Goal: Navigation & Orientation: Find specific page/section

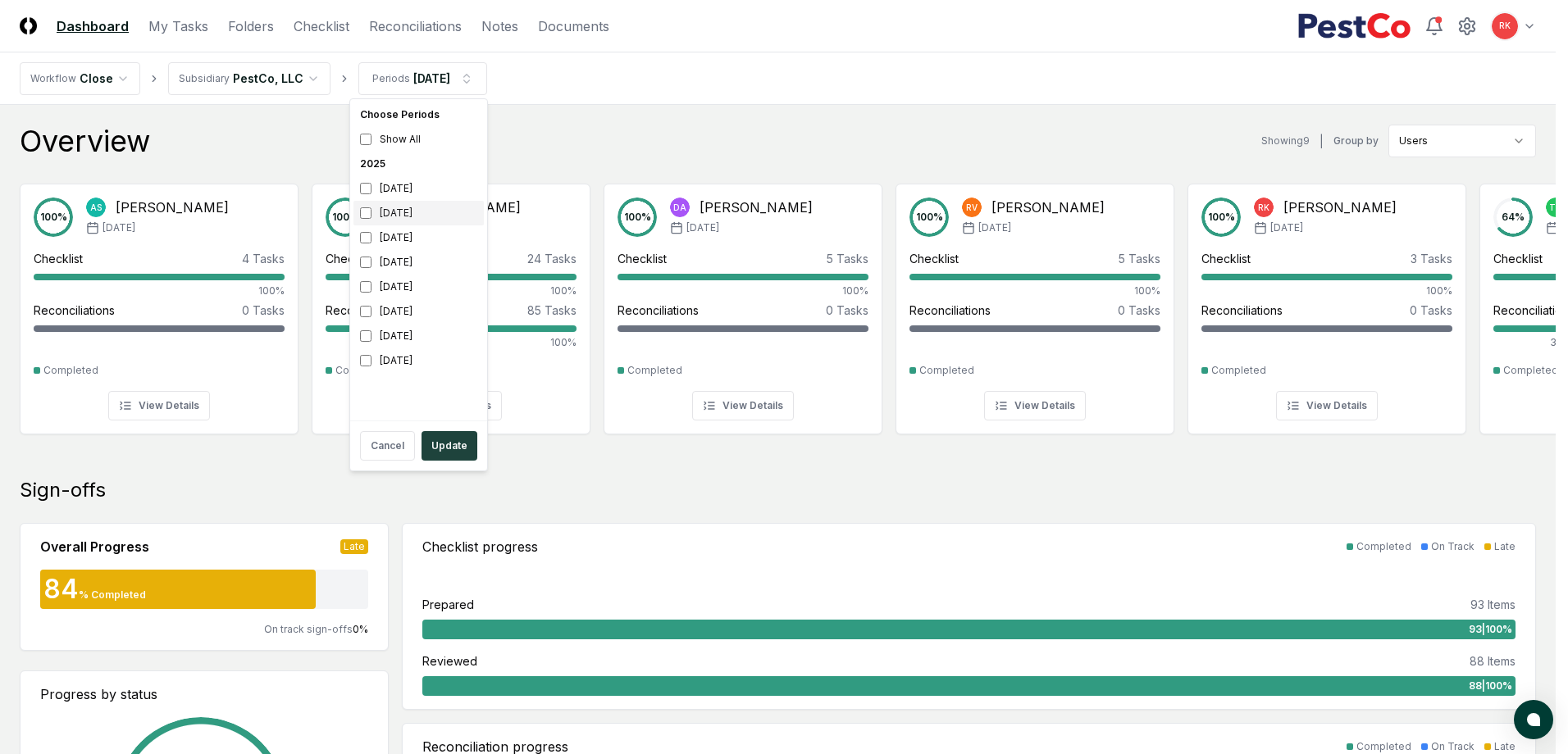
click at [356, 208] on div "[DATE]" at bounding box center [419, 212] width 130 height 25
click at [356, 232] on div "[DATE]" at bounding box center [419, 237] width 130 height 25
click at [448, 453] on button "Update" at bounding box center [449, 446] width 56 height 30
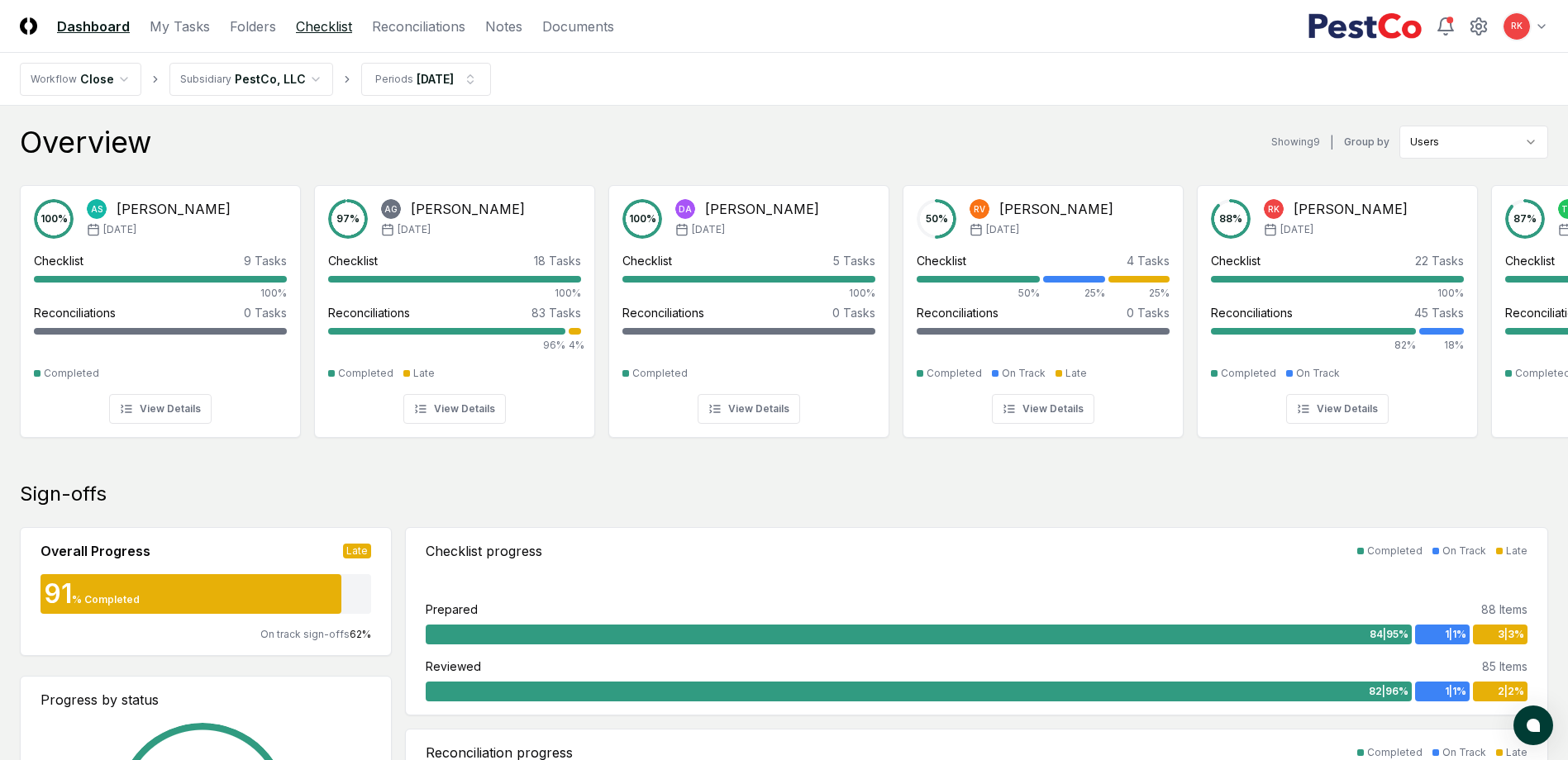
click at [303, 30] on link "Checklist" at bounding box center [324, 26] width 56 height 20
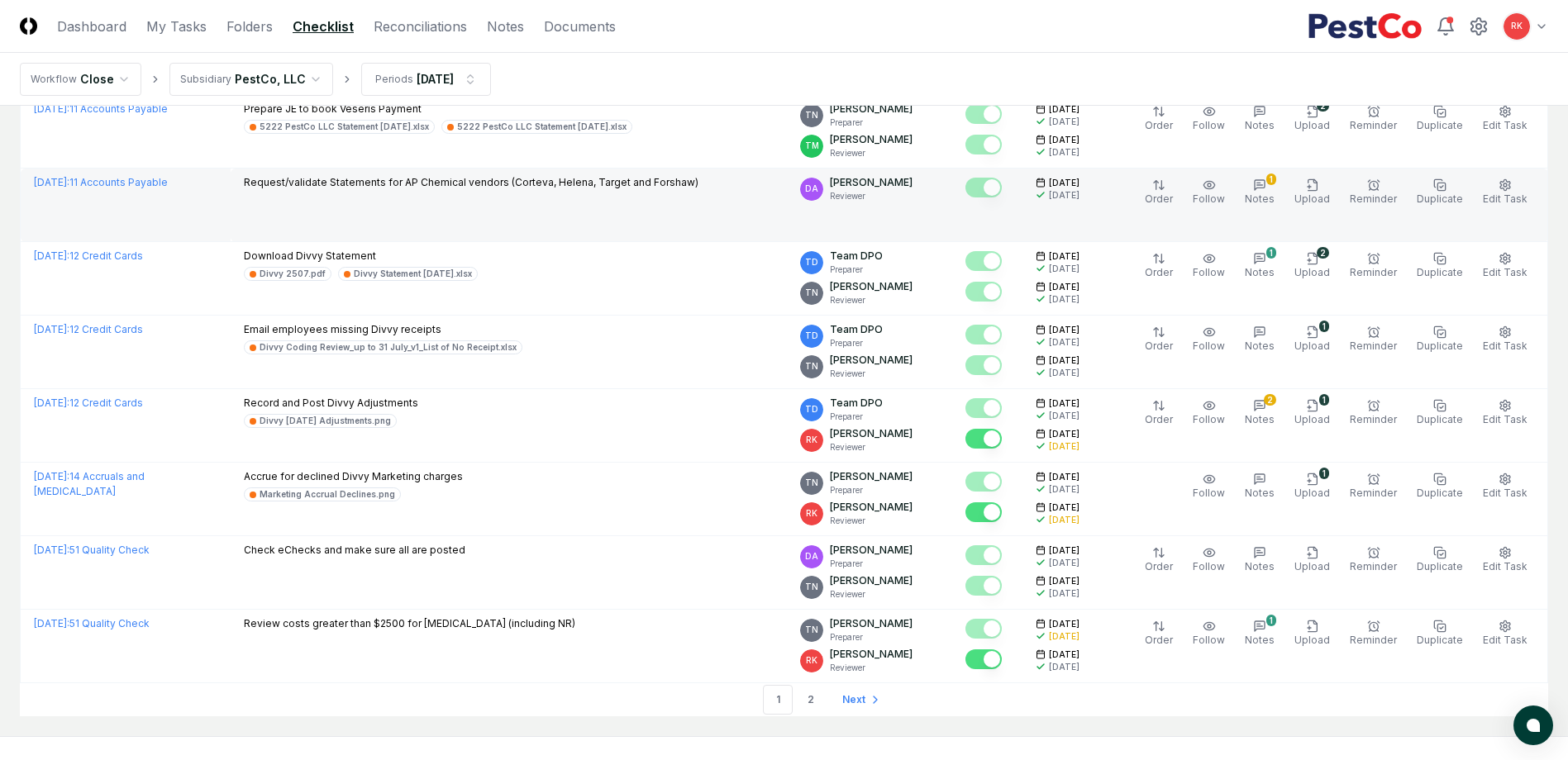
scroll to position [3354, 0]
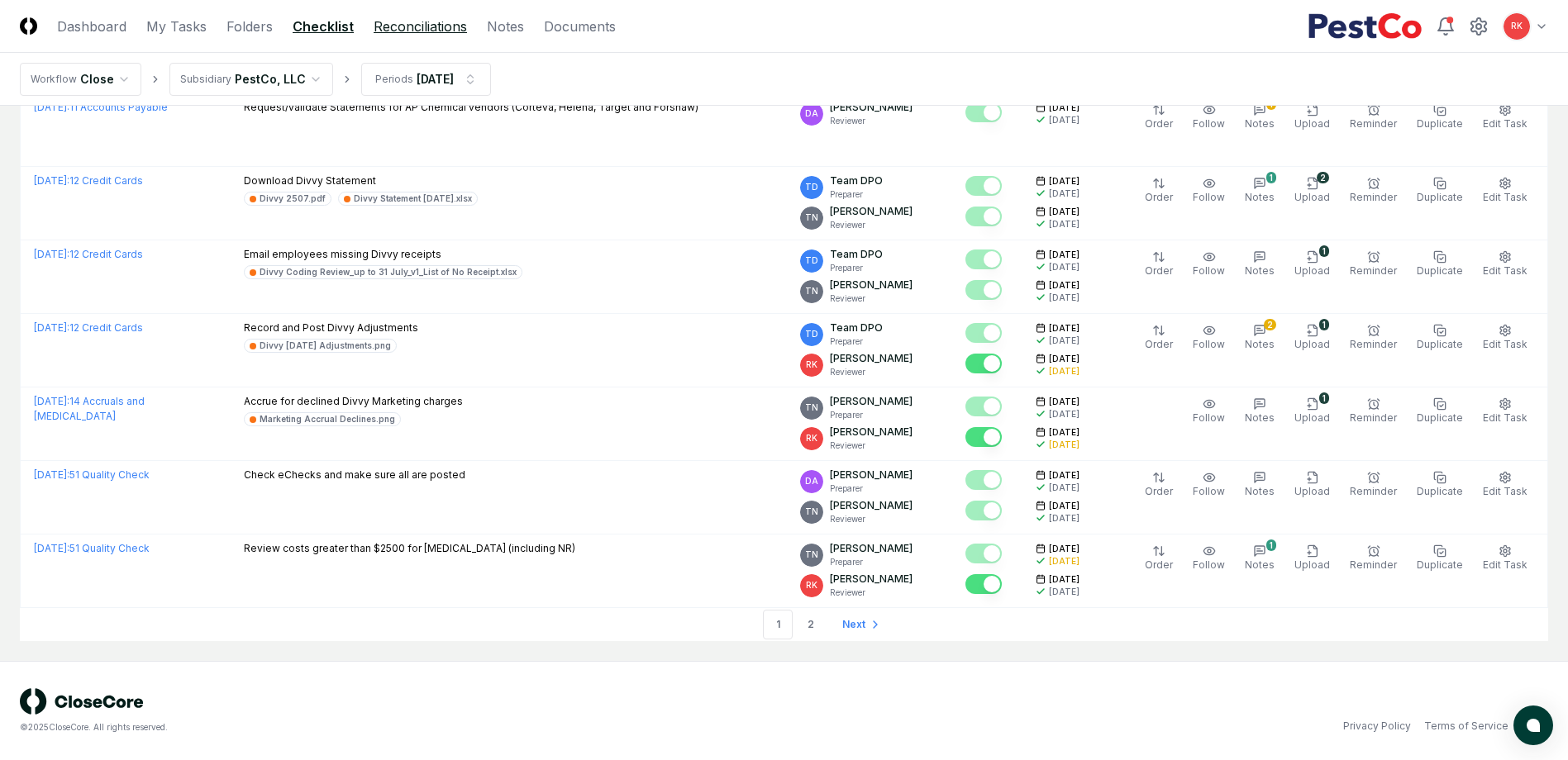
click at [423, 26] on link "Reconciliations" at bounding box center [420, 26] width 93 height 20
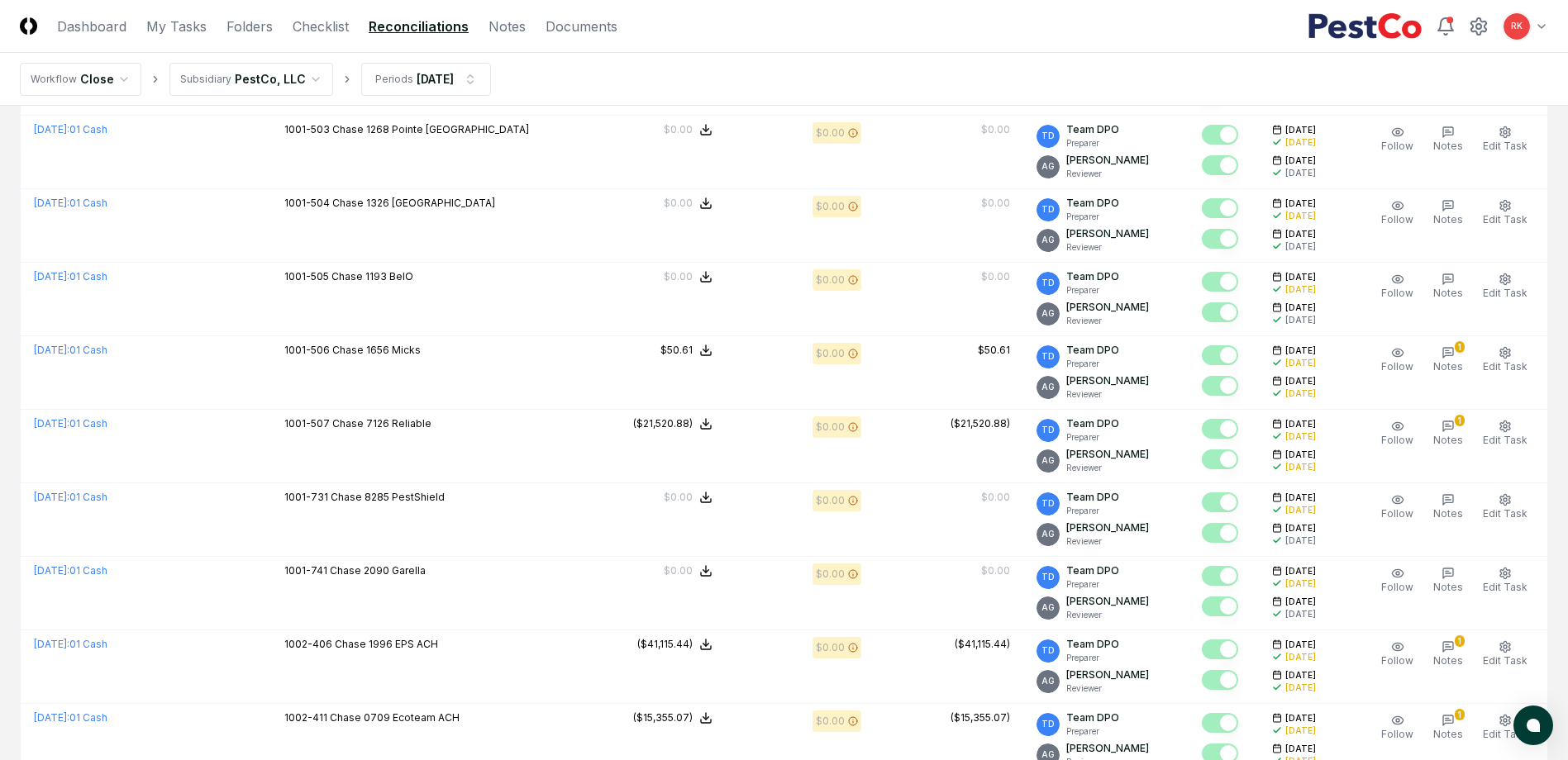
scroll to position [3357, 0]
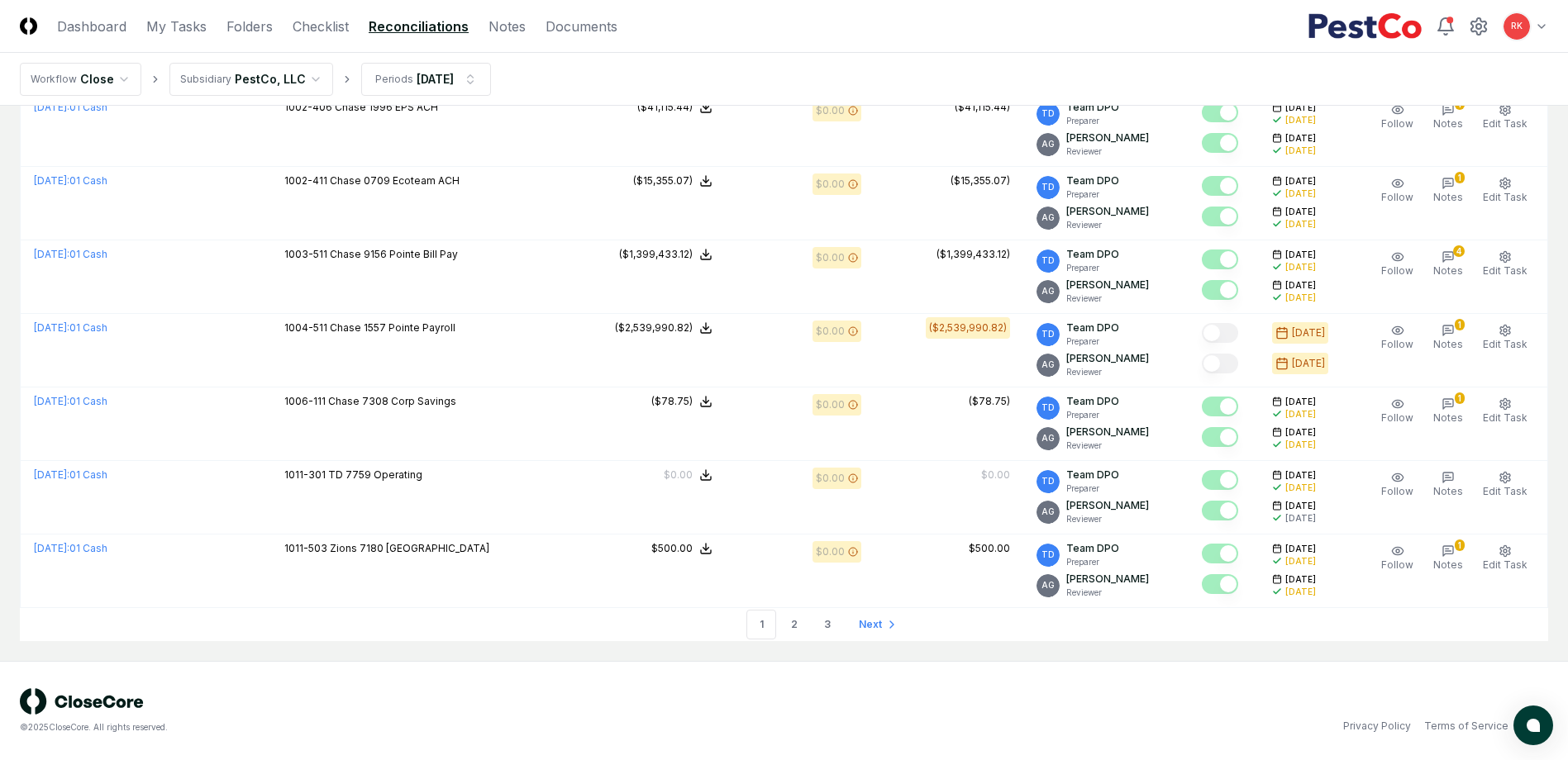
click at [793, 623] on link "2" at bounding box center [794, 624] width 30 height 30
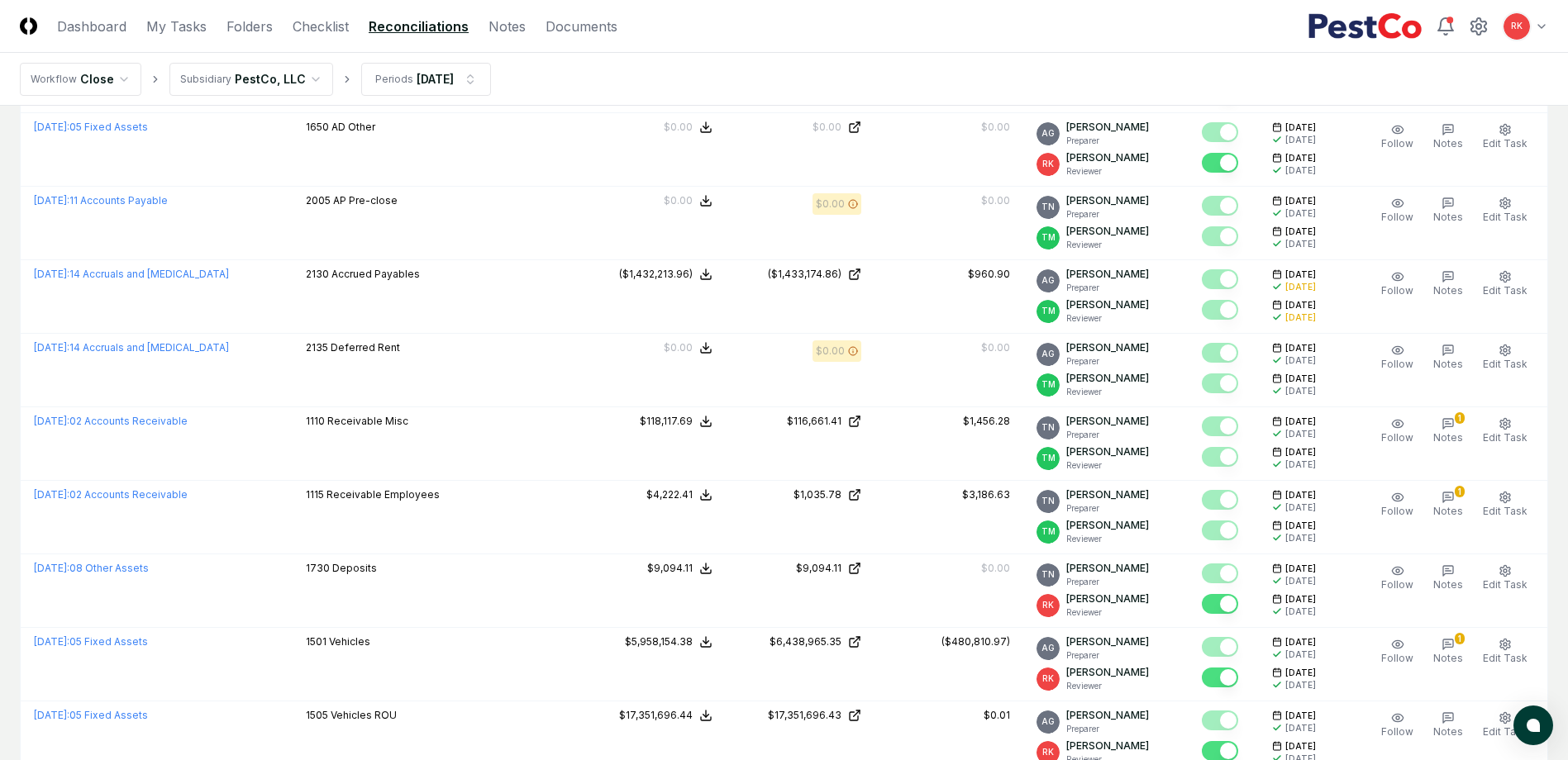
scroll to position [3357, 0]
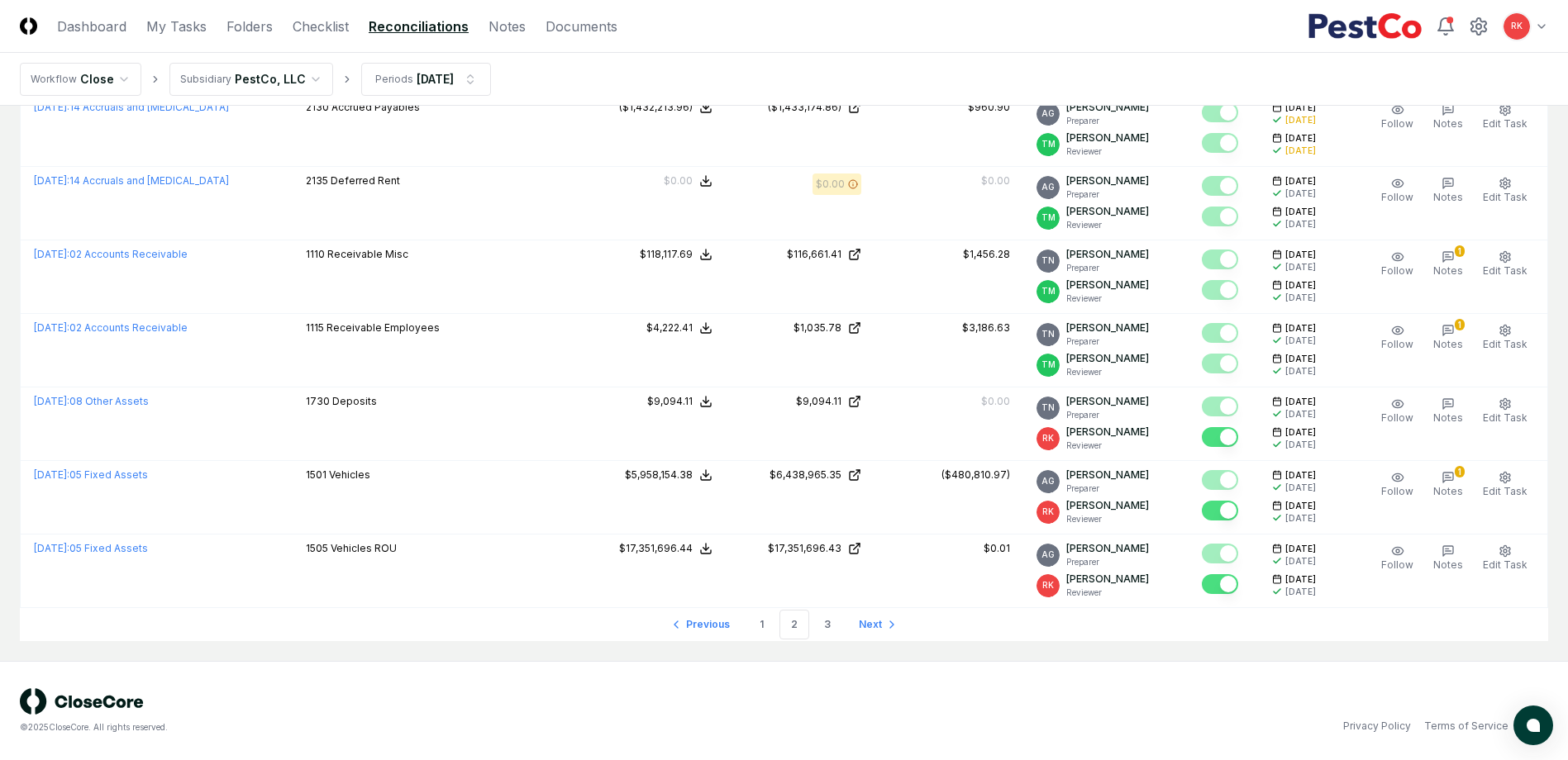
drag, startPoint x: 833, startPoint y: 632, endPoint x: 842, endPoint y: 629, distance: 9.5
click at [833, 629] on link "3" at bounding box center [827, 624] width 30 height 30
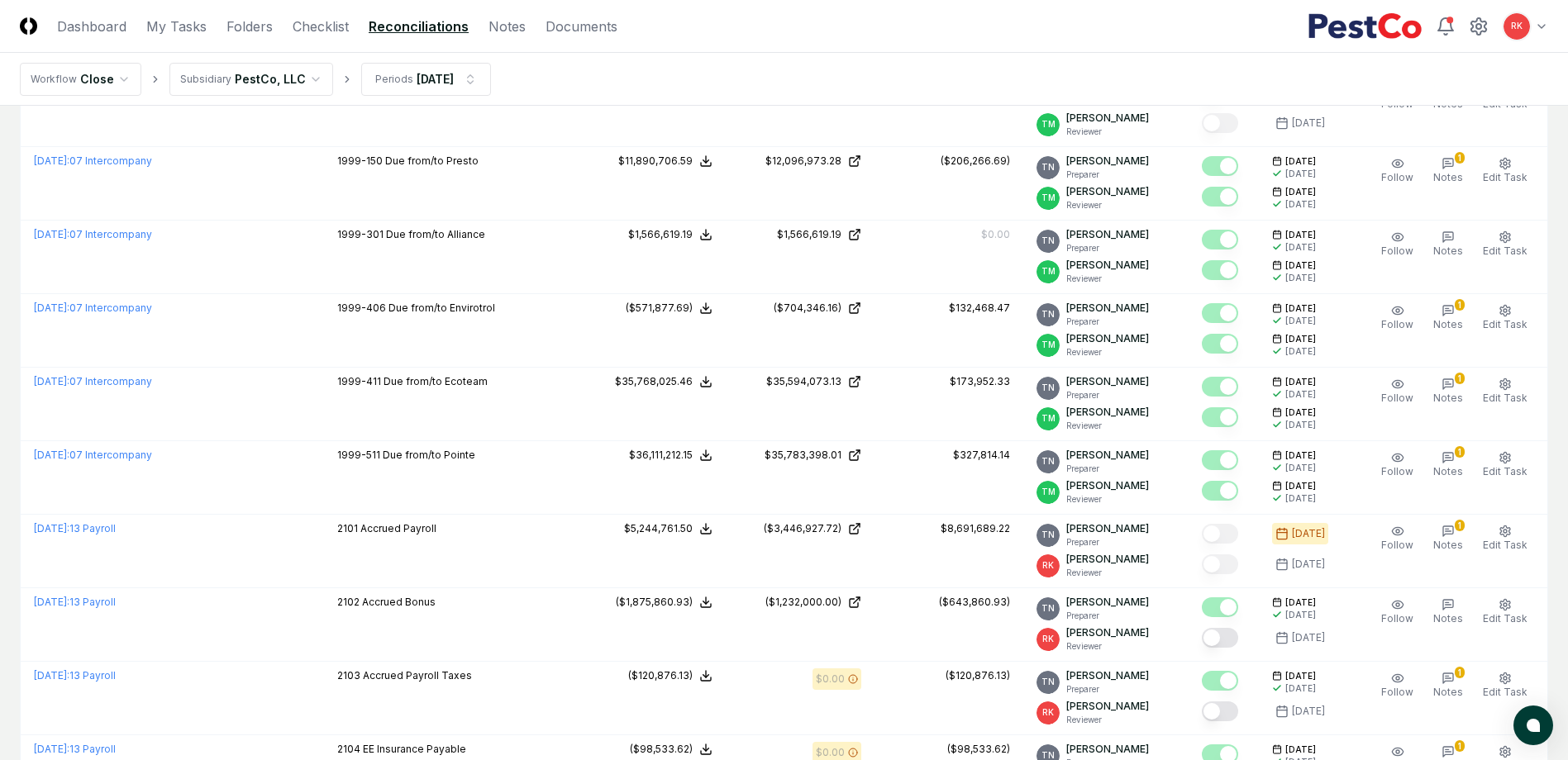
scroll to position [104, 0]
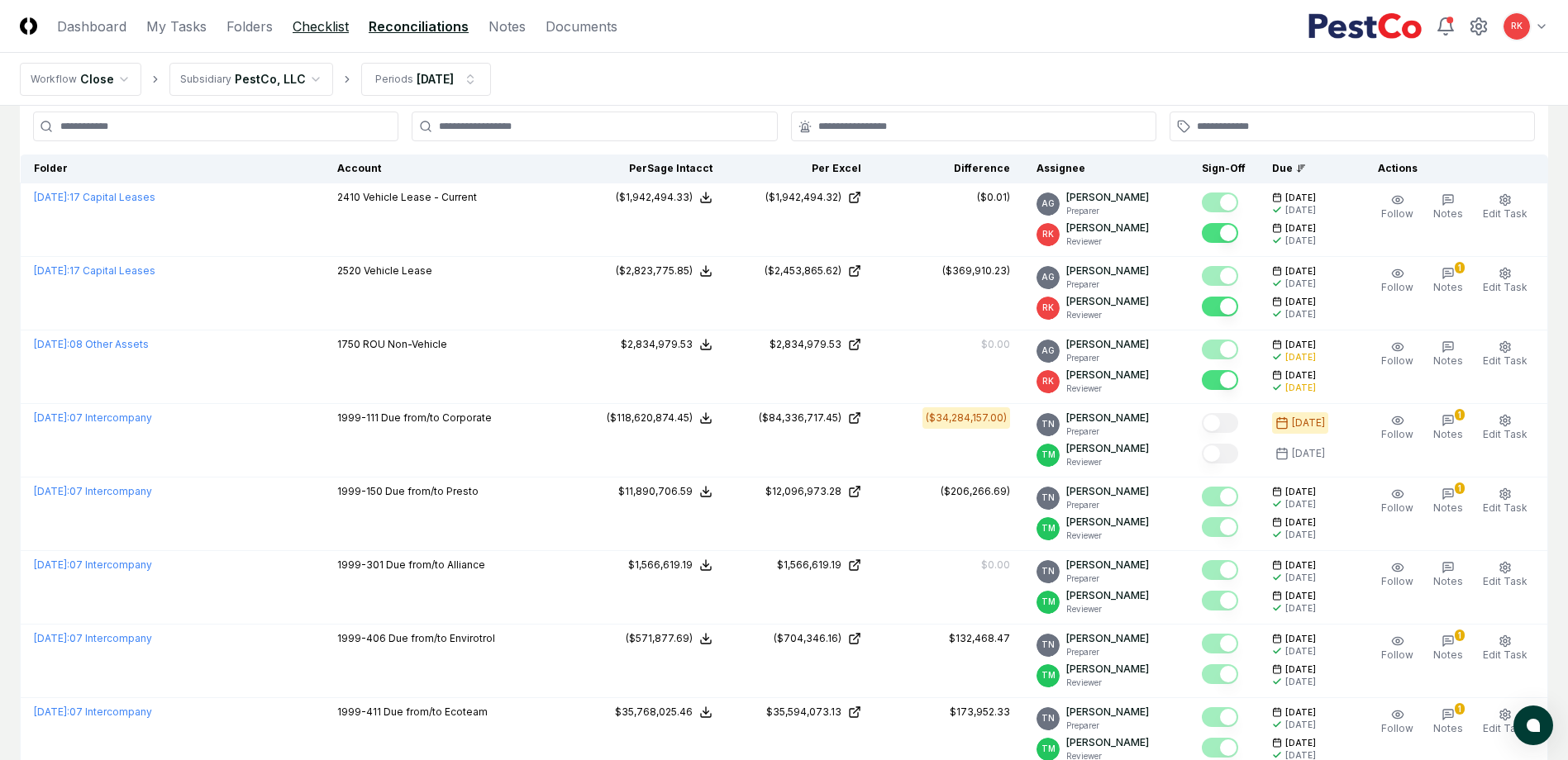
click at [305, 20] on link "Checklist" at bounding box center [321, 26] width 56 height 20
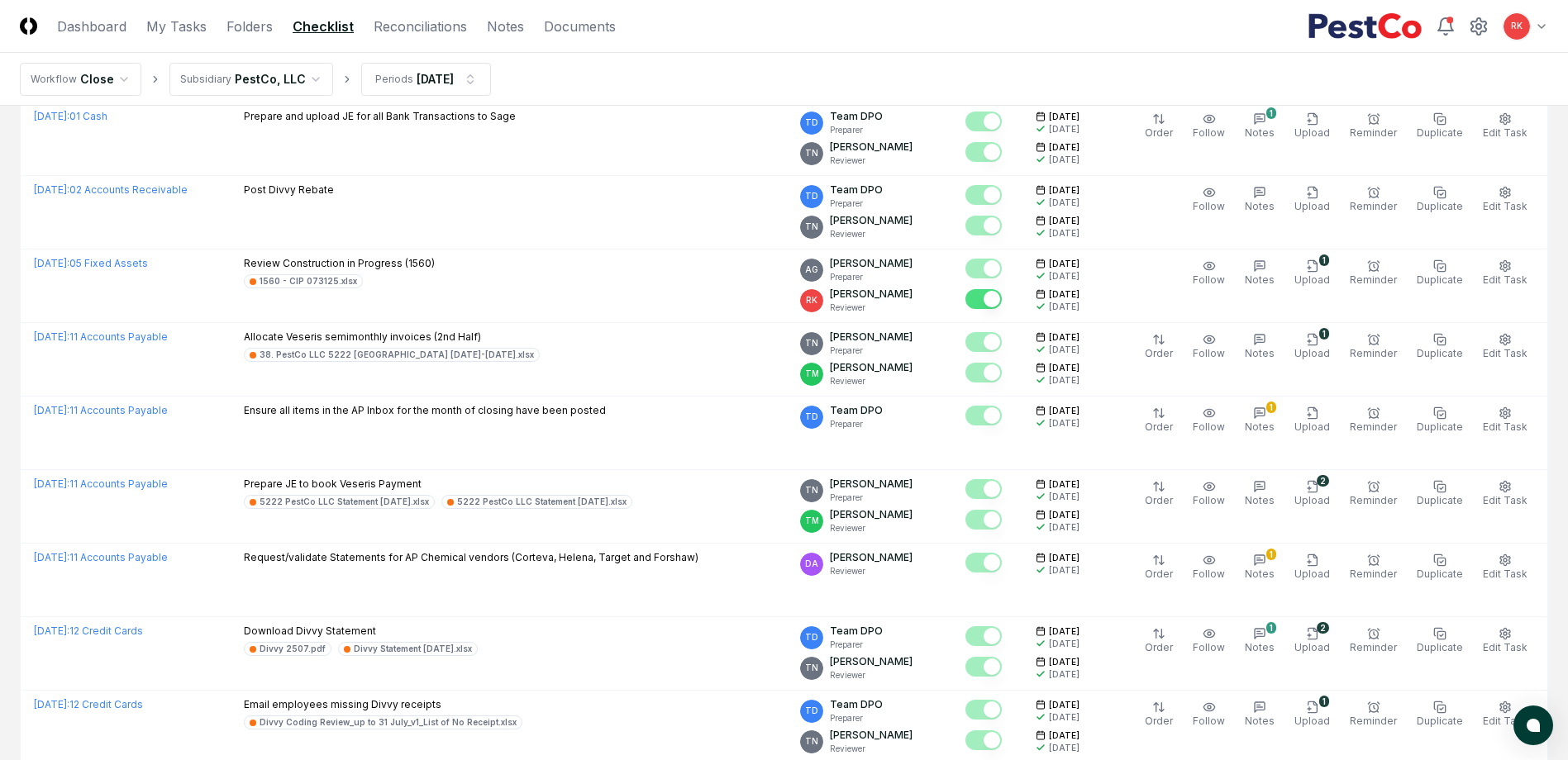
scroll to position [3354, 0]
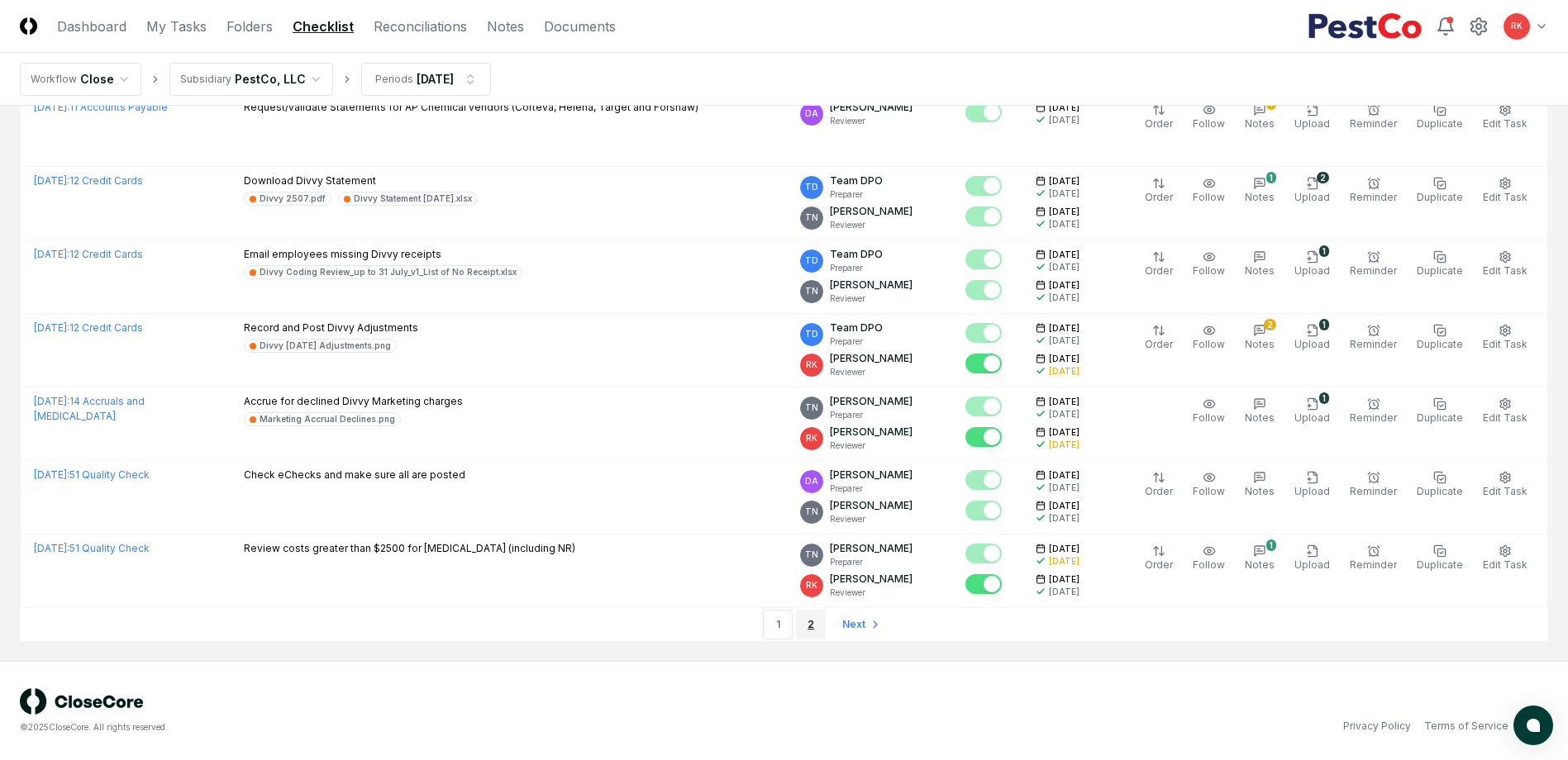
click at [810, 629] on link "2" at bounding box center [810, 624] width 30 height 30
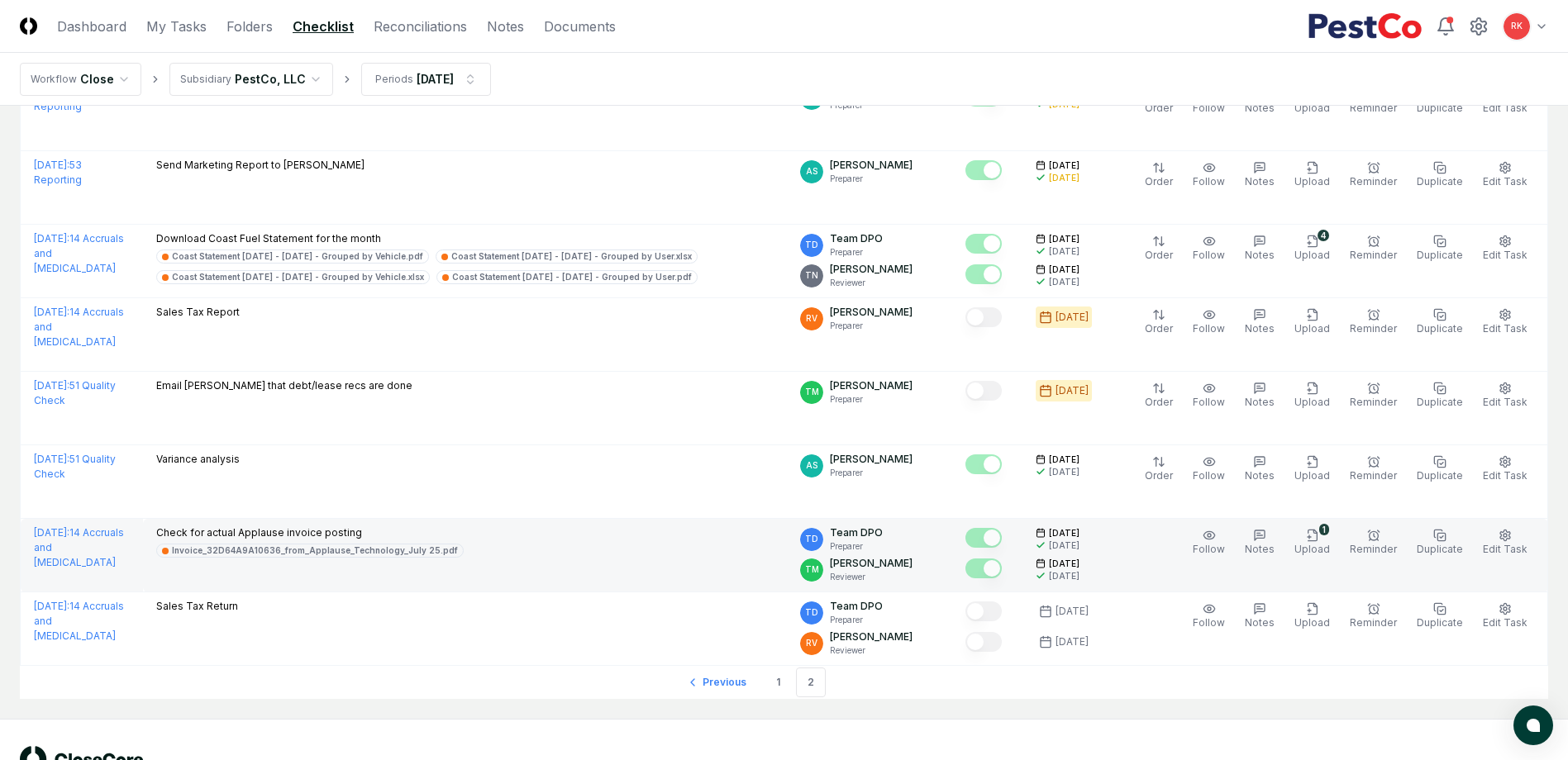
scroll to position [2885, 0]
